Goal: Information Seeking & Learning: Learn about a topic

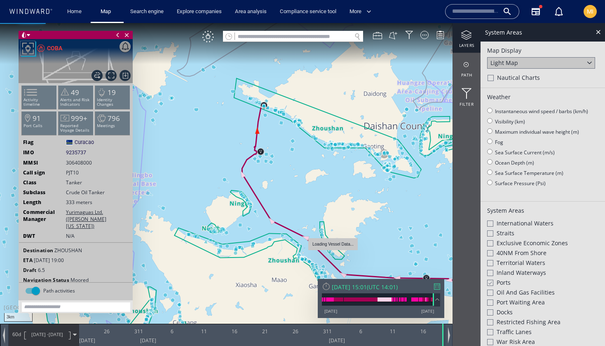
click at [333, 247] on div "loading vessel data..." at bounding box center [332, 246] width 41 height 6
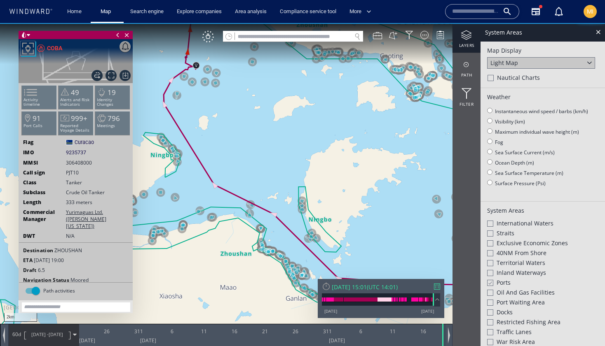
drag, startPoint x: 260, startPoint y: 138, endPoint x: 286, endPoint y: 176, distance: 46.2
click at [286, 176] on canvas "Map" at bounding box center [302, 180] width 605 height 315
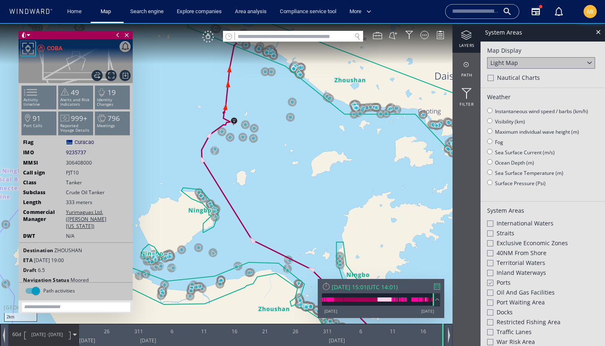
drag, startPoint x: 284, startPoint y: 145, endPoint x: 289, endPoint y: 206, distance: 61.2
click at [289, 204] on canvas "Map" at bounding box center [302, 180] width 605 height 315
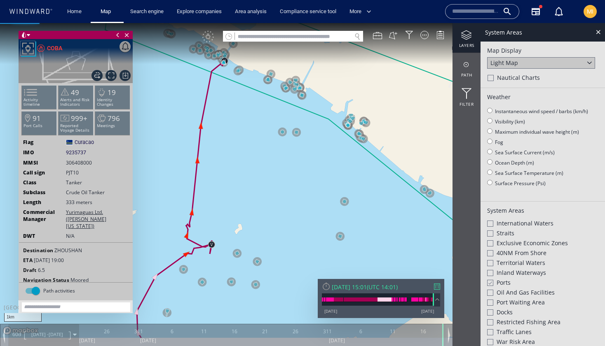
drag, startPoint x: 254, startPoint y: 146, endPoint x: 270, endPoint y: 195, distance: 51.9
click at [270, 195] on canvas "Map" at bounding box center [302, 180] width 605 height 315
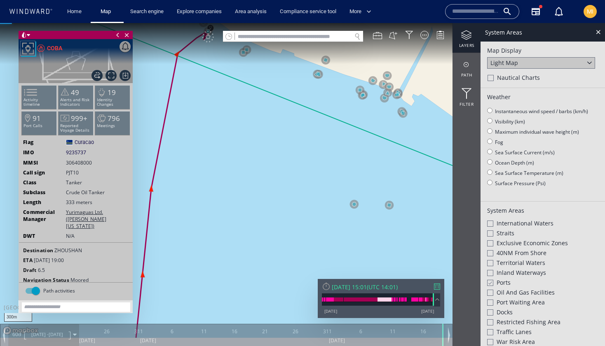
drag, startPoint x: 256, startPoint y: 139, endPoint x: 275, endPoint y: 211, distance: 73.7
click at [275, 209] on canvas "Map" at bounding box center [302, 180] width 605 height 315
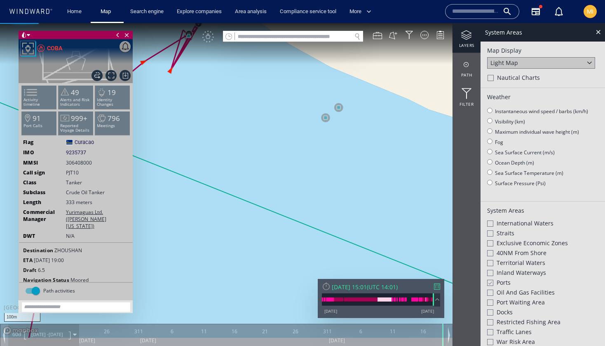
drag, startPoint x: 231, startPoint y: 127, endPoint x: 270, endPoint y: 198, distance: 80.6
click at [270, 198] on canvas "Map" at bounding box center [302, 180] width 605 height 315
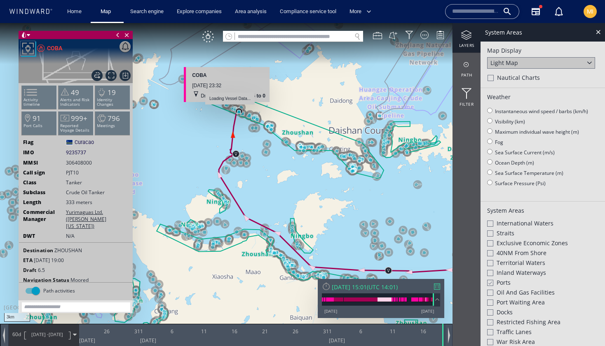
drag, startPoint x: 299, startPoint y: 152, endPoint x: 227, endPoint y: 107, distance: 84.9
click at [227, 107] on canvas "Map" at bounding box center [302, 180] width 605 height 315
